Goal: Contribute content: Add original content to the website for others to see

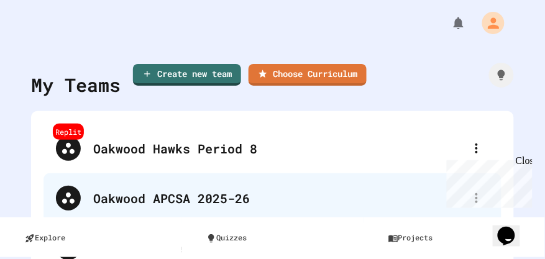
click at [209, 200] on div "Oakwood APCSA 2025-26" at bounding box center [278, 198] width 371 height 19
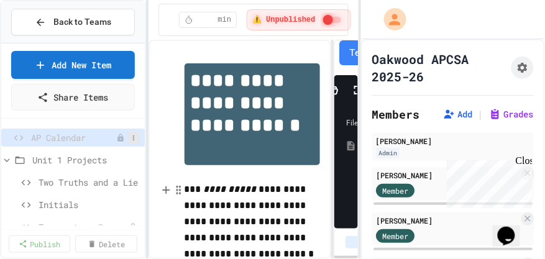
click at [130, 137] on icon at bounding box center [133, 137] width 7 height 7
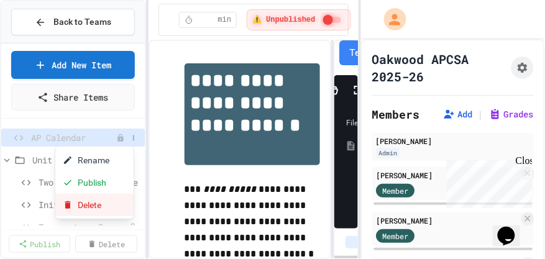
click at [107, 198] on button "Delete" at bounding box center [94, 205] width 78 height 22
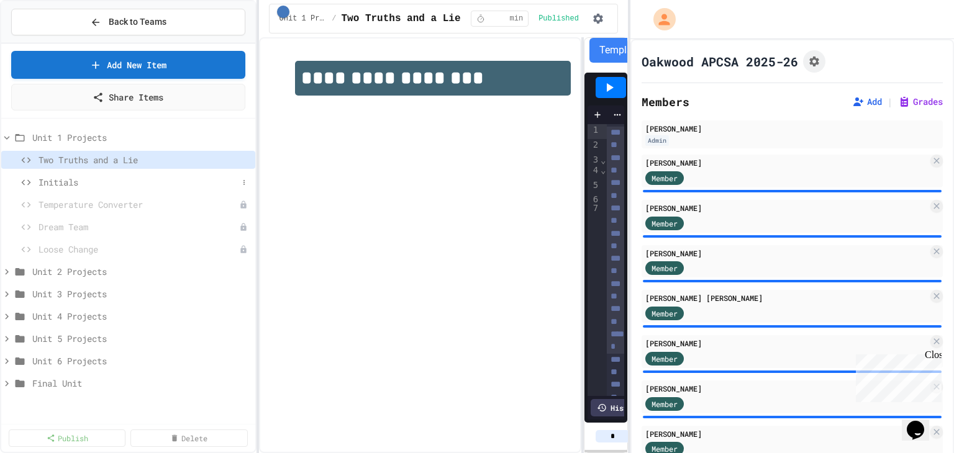
click at [52, 178] on span "Initials" at bounding box center [138, 182] width 199 height 13
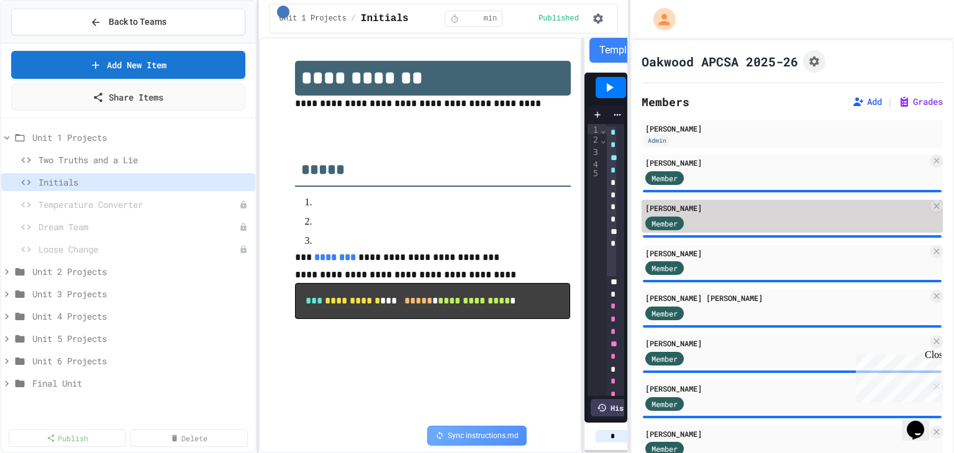
click at [544, 226] on div "Member" at bounding box center [786, 223] width 283 height 16
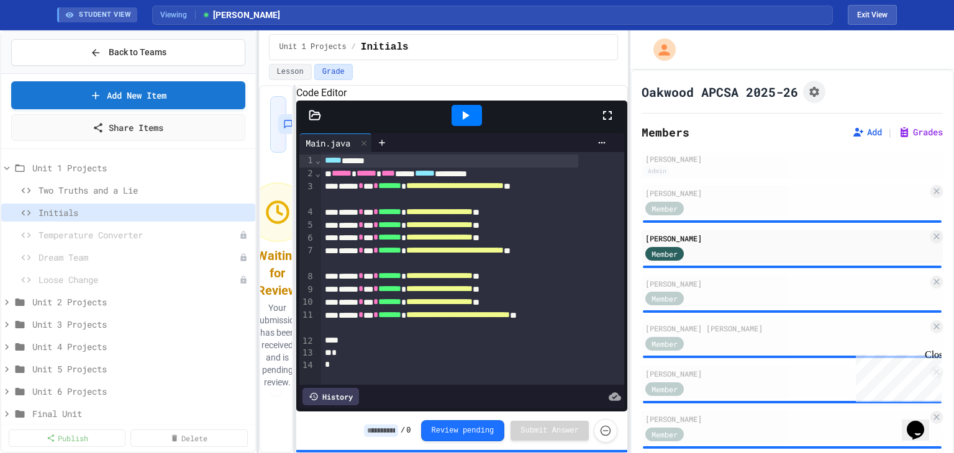
click at [289, 166] on div "**********" at bounding box center [443, 269] width 369 height 368
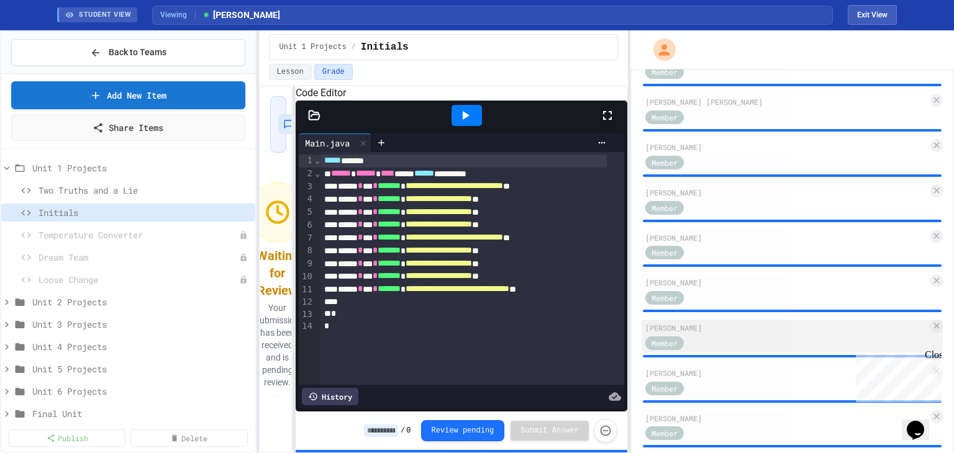
scroll to position [229, 0]
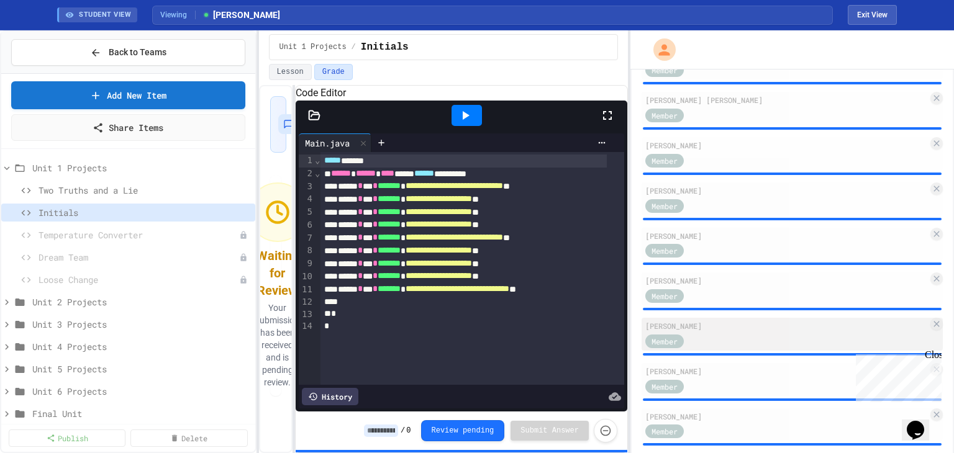
click at [544, 258] on div "[PERSON_NAME]" at bounding box center [786, 325] width 283 height 11
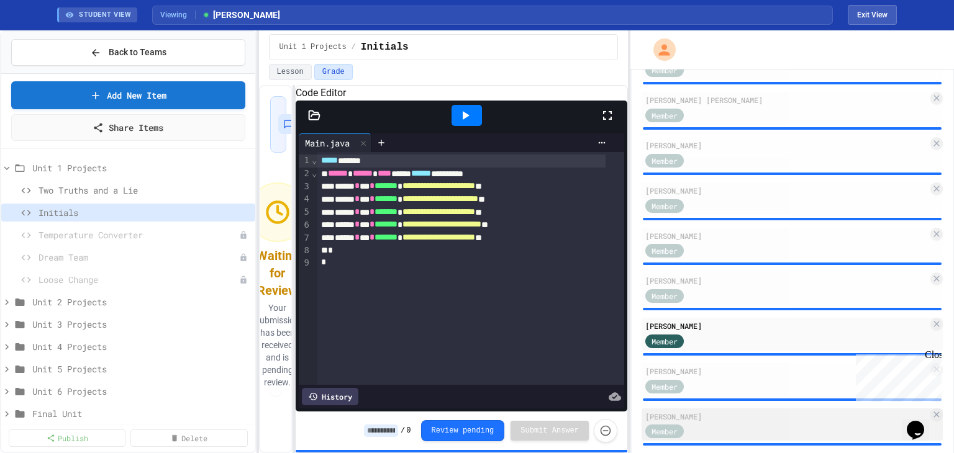
click at [544, 258] on div "[PERSON_NAME]" at bounding box center [786, 416] width 283 height 11
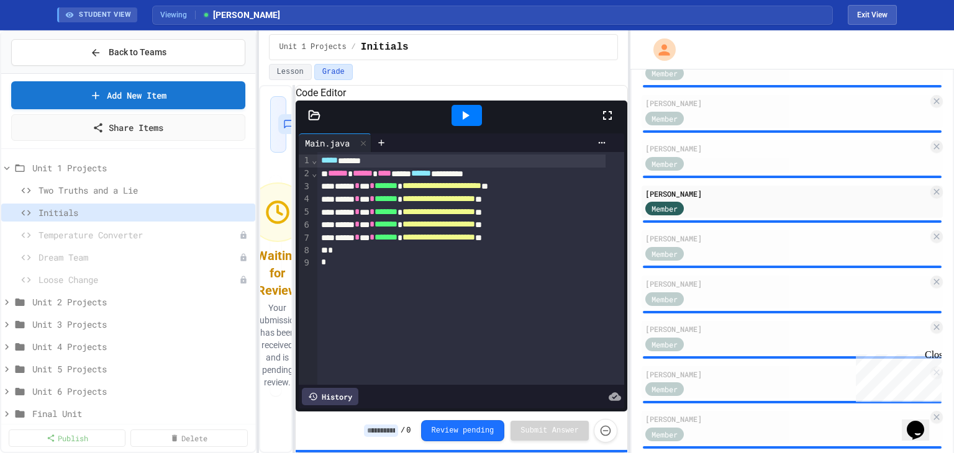
scroll to position [470, 0]
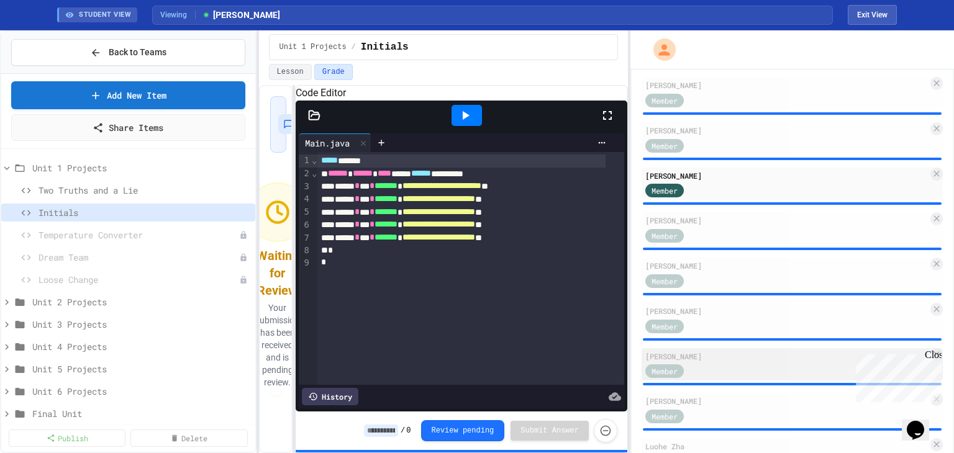
click at [544, 258] on div "Member" at bounding box center [786, 371] width 283 height 16
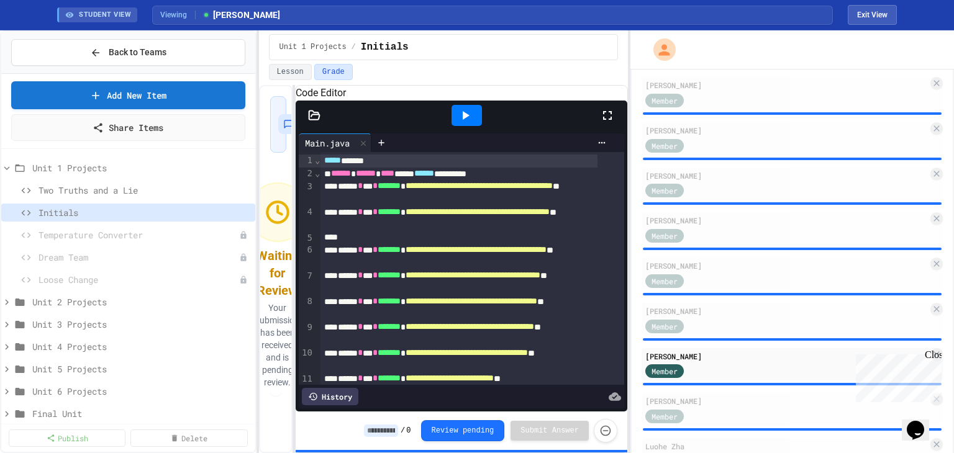
click at [462, 126] on div at bounding box center [467, 115] width 30 height 21
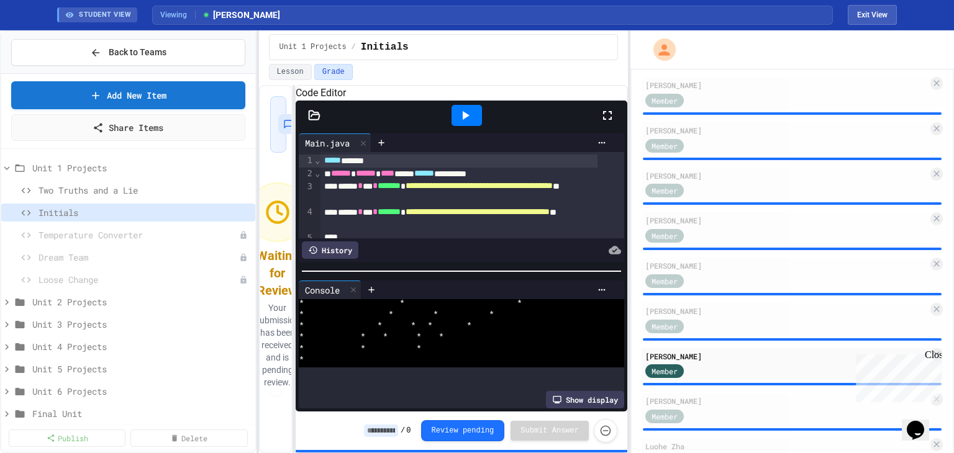
scroll to position [68, 0]
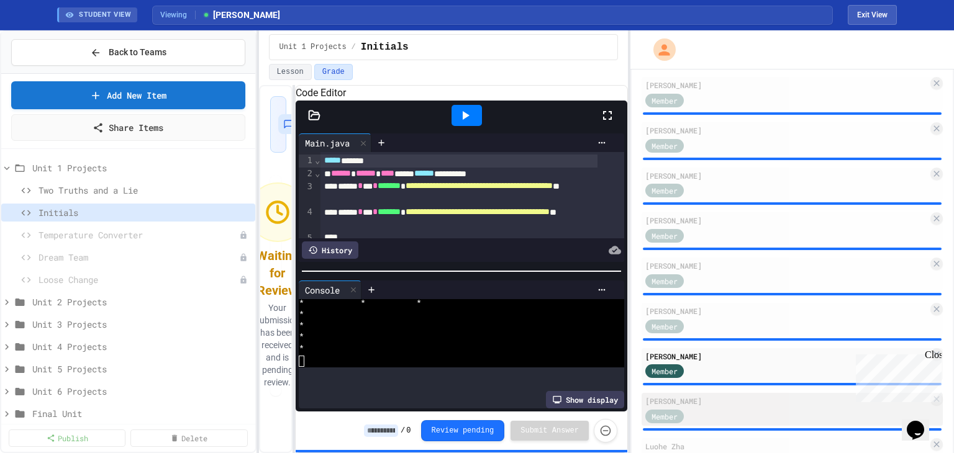
click at [544, 258] on div "Member" at bounding box center [664, 417] width 39 height 14
click at [544, 258] on div "[PERSON_NAME] Member" at bounding box center [784, 409] width 298 height 33
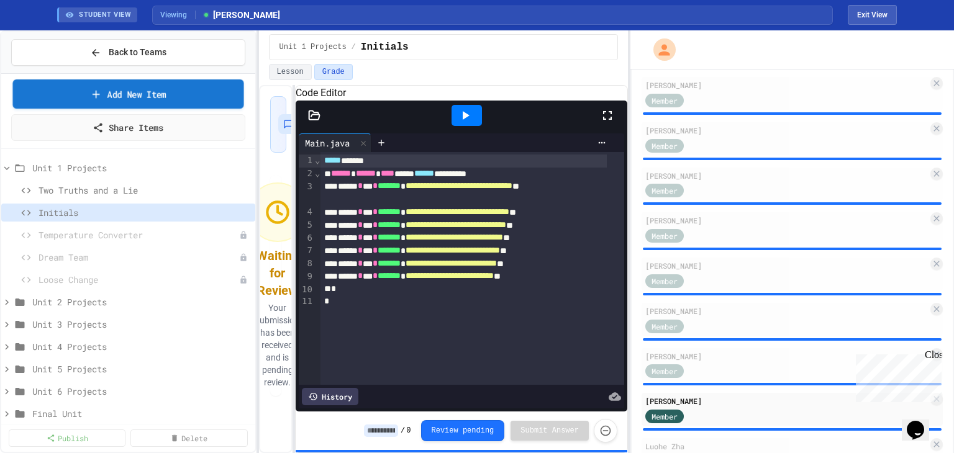
click at [202, 88] on link "Add New Item" at bounding box center [128, 94] width 231 height 29
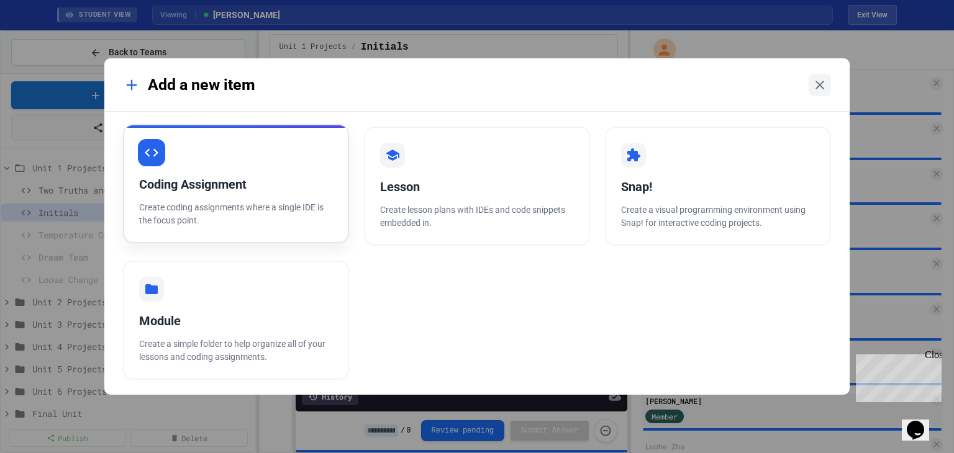
click at [299, 217] on p "Create coding assignments where a single IDE is the focus point." at bounding box center [236, 214] width 194 height 26
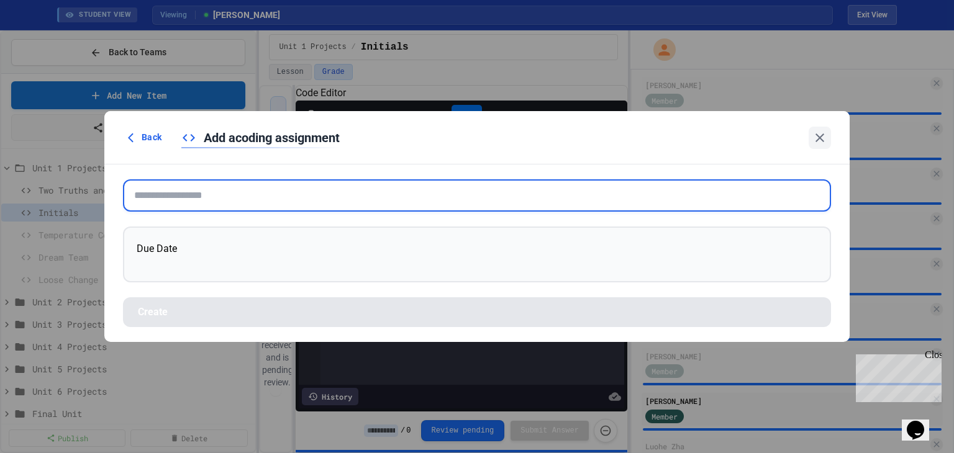
click at [270, 202] on input "text" at bounding box center [477, 195] width 708 height 32
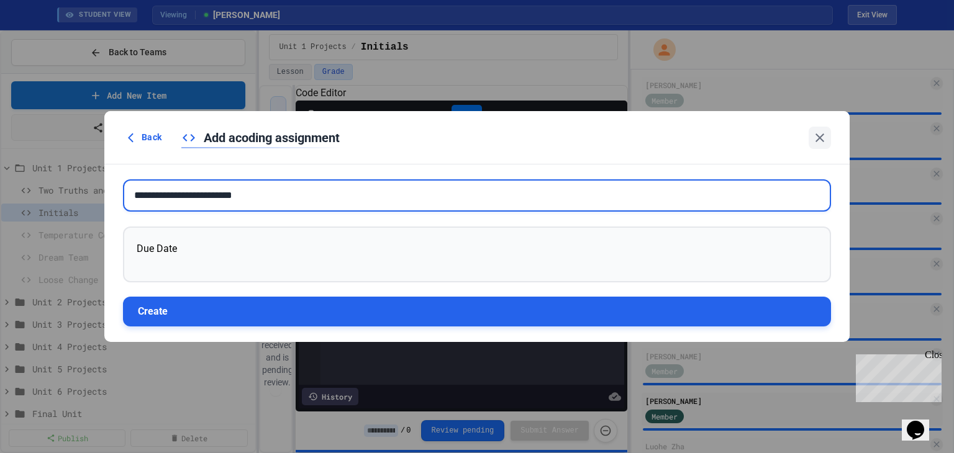
type input "**********"
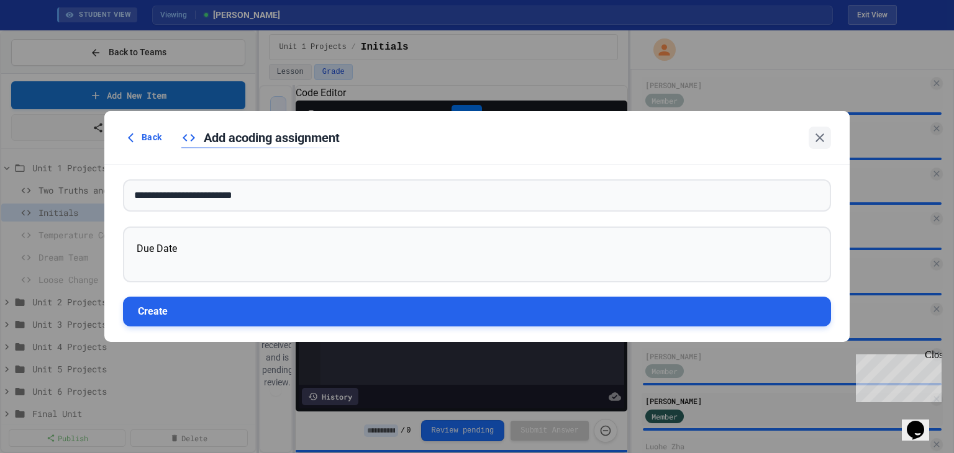
click at [261, 258] on button "Create" at bounding box center [477, 312] width 708 height 30
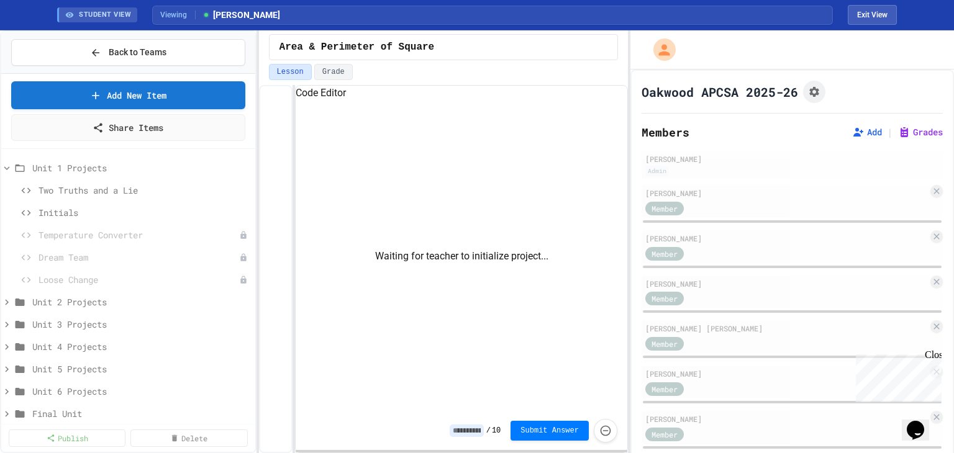
scroll to position [34, 0]
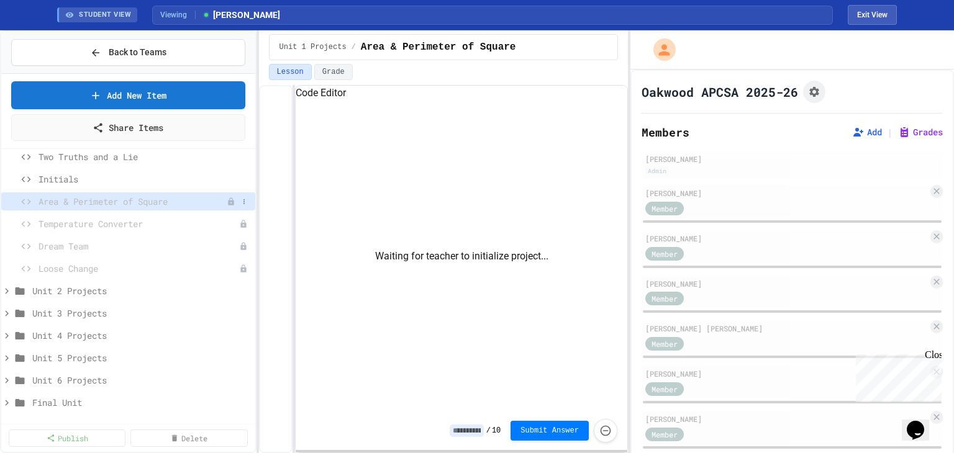
click at [160, 204] on span "Area & Perimeter of Square" at bounding box center [133, 201] width 188 height 13
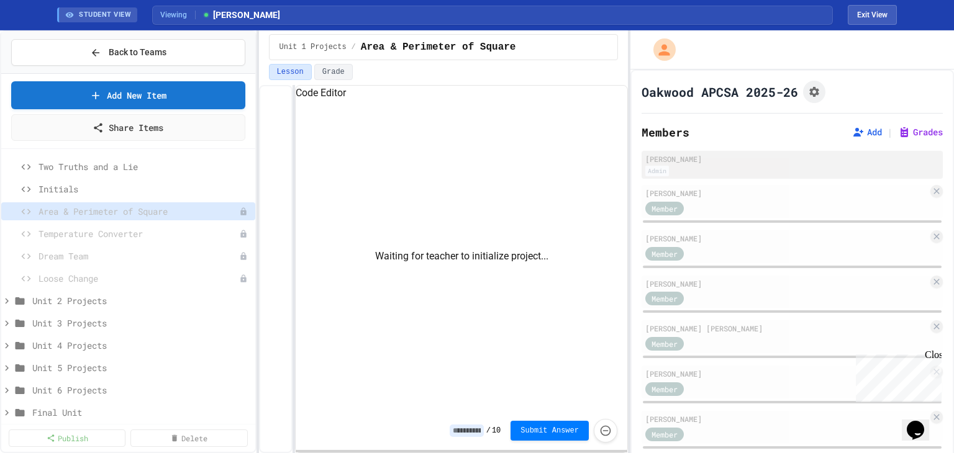
click at [544, 155] on div "[PERSON_NAME]" at bounding box center [792, 158] width 294 height 11
click at [544, 170] on div "Admin" at bounding box center [792, 171] width 294 height 11
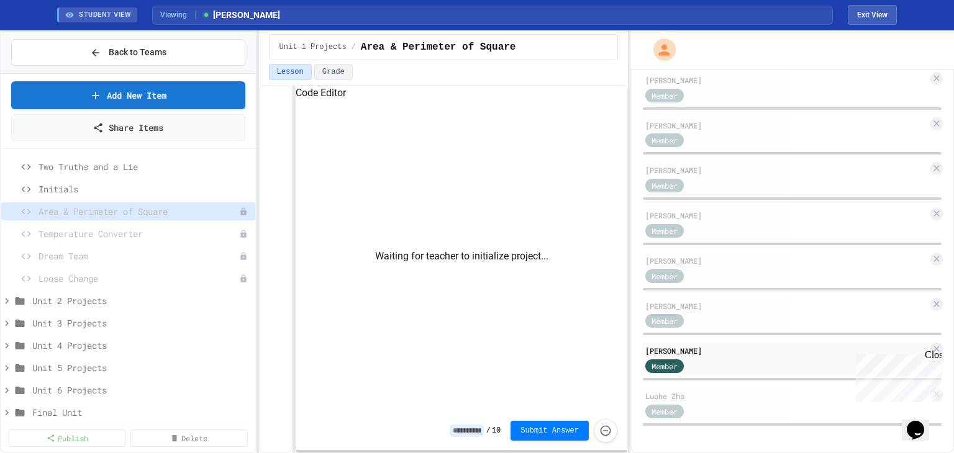
scroll to position [0, 0]
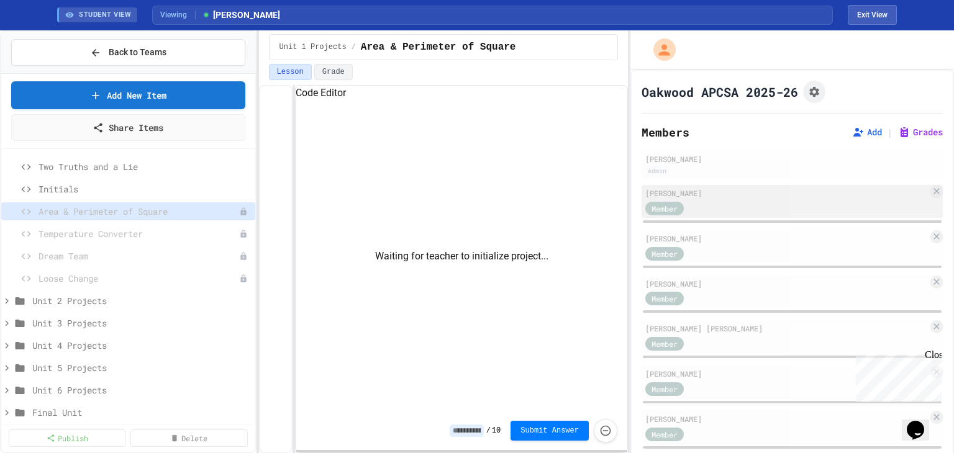
click at [544, 209] on div "Member" at bounding box center [664, 209] width 39 height 14
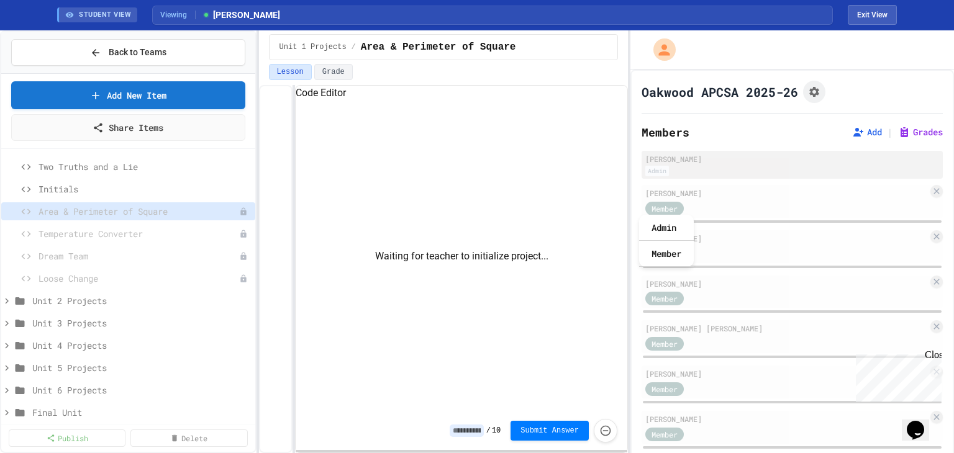
click at [544, 157] on div "[PERSON_NAME]" at bounding box center [792, 158] width 294 height 11
click at [83, 186] on span "Initials" at bounding box center [138, 189] width 199 height 13
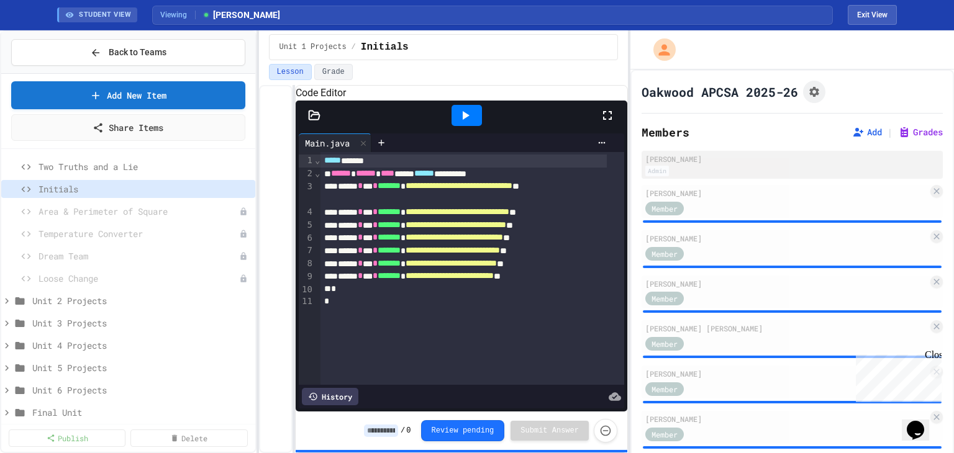
click at [544, 167] on div "Admin" at bounding box center [792, 171] width 294 height 11
click at [59, 210] on span "Area & Perimeter of Square" at bounding box center [133, 211] width 188 height 13
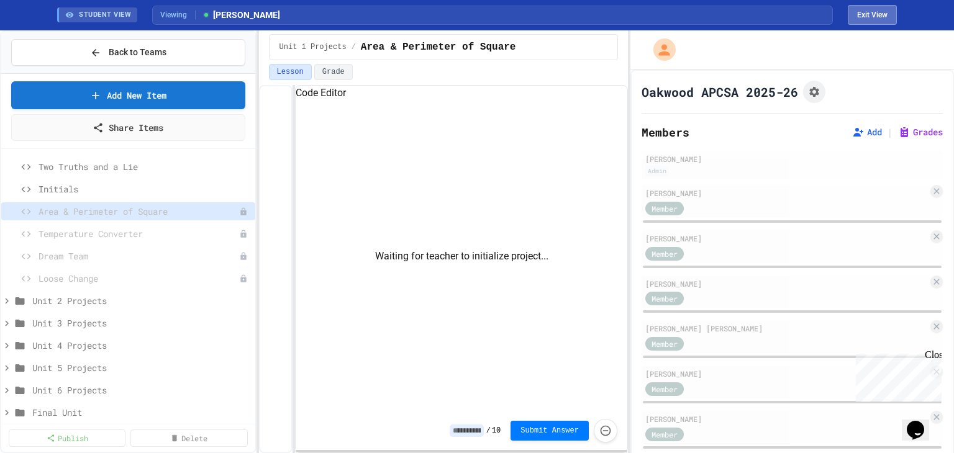
click at [544, 17] on button "Exit View" at bounding box center [872, 15] width 49 height 20
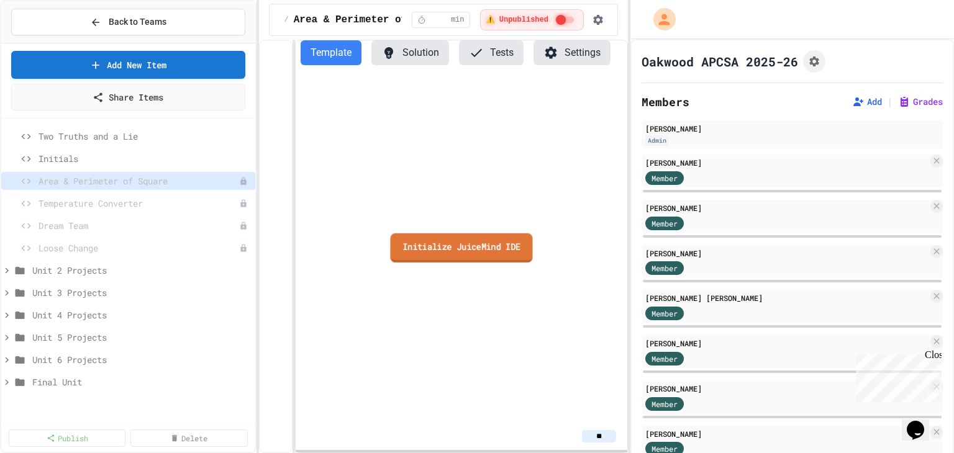
click at [411, 243] on link "Initialize JuiceMind IDE" at bounding box center [461, 247] width 142 height 29
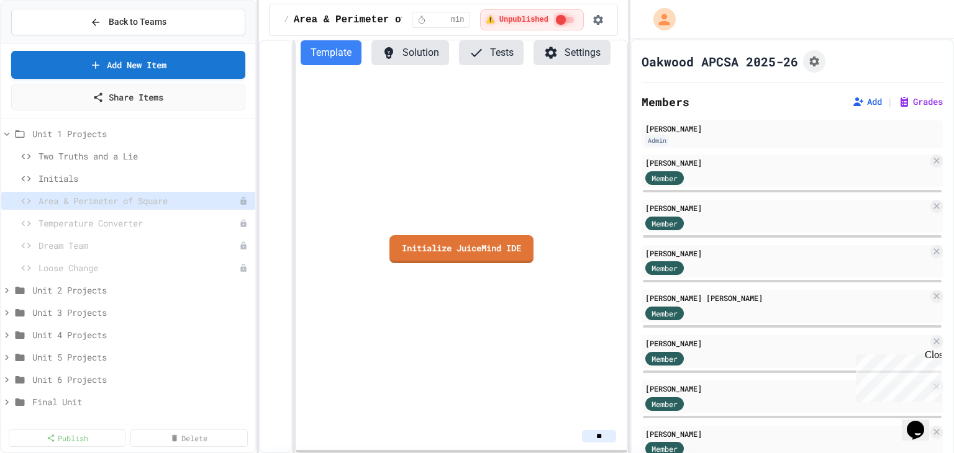
scroll to position [3, 0]
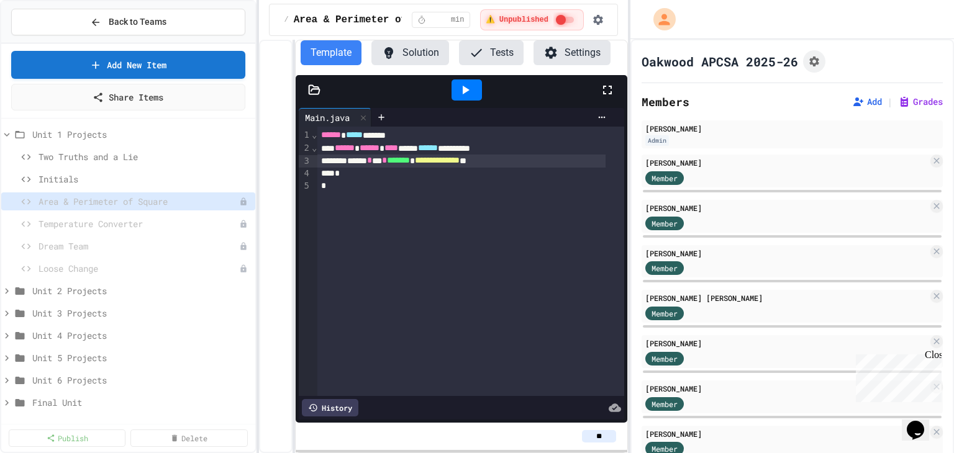
click at [535, 158] on div "**********" at bounding box center [461, 161] width 288 height 13
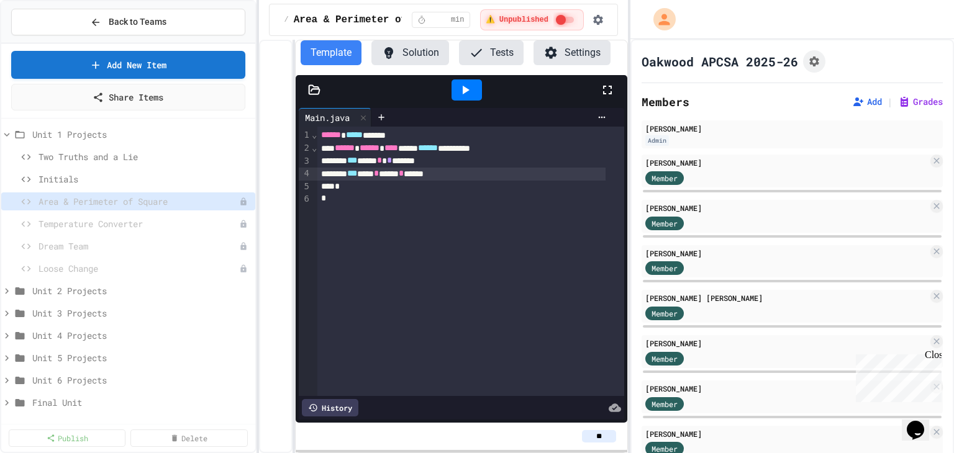
click at [462, 99] on div at bounding box center [467, 90] width 30 height 21
